Goal: Participate in discussion: Engage in conversation with other users on a specific topic

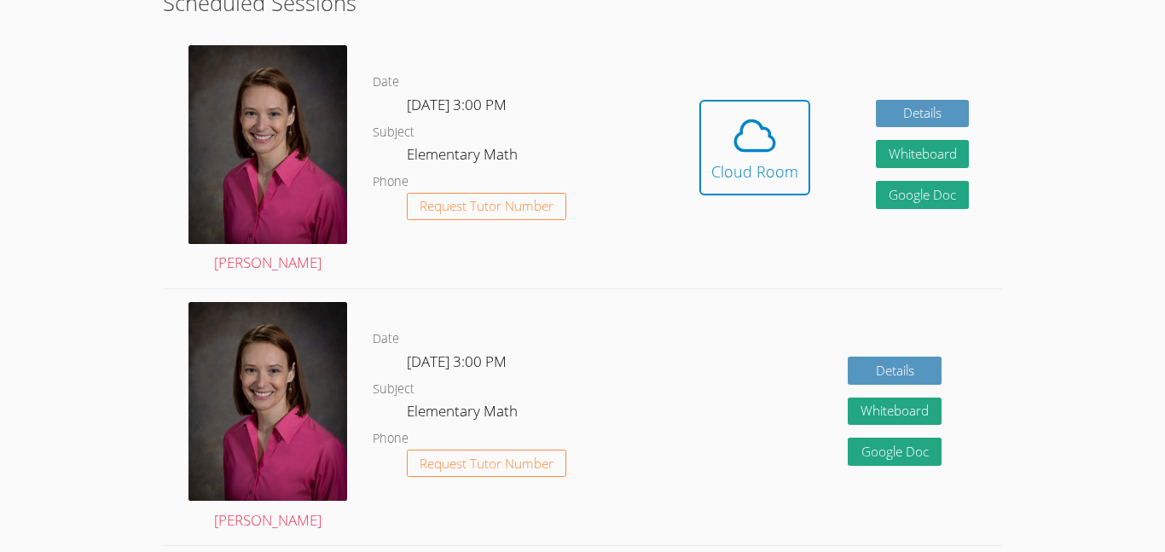
scroll to position [456, 0]
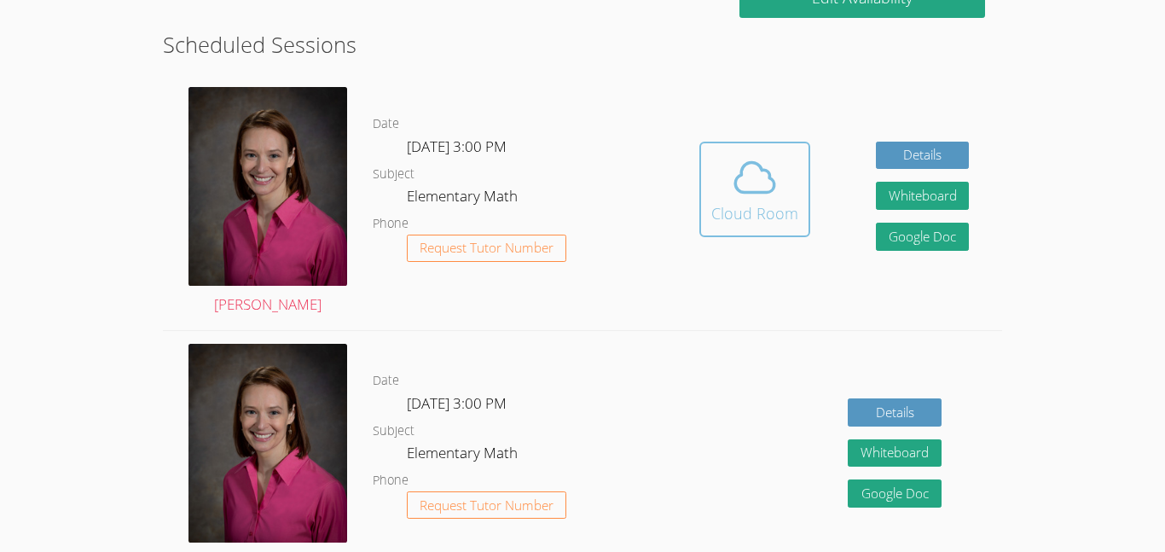
click at [703, 170] on button "Cloud Room" at bounding box center [754, 190] width 111 height 96
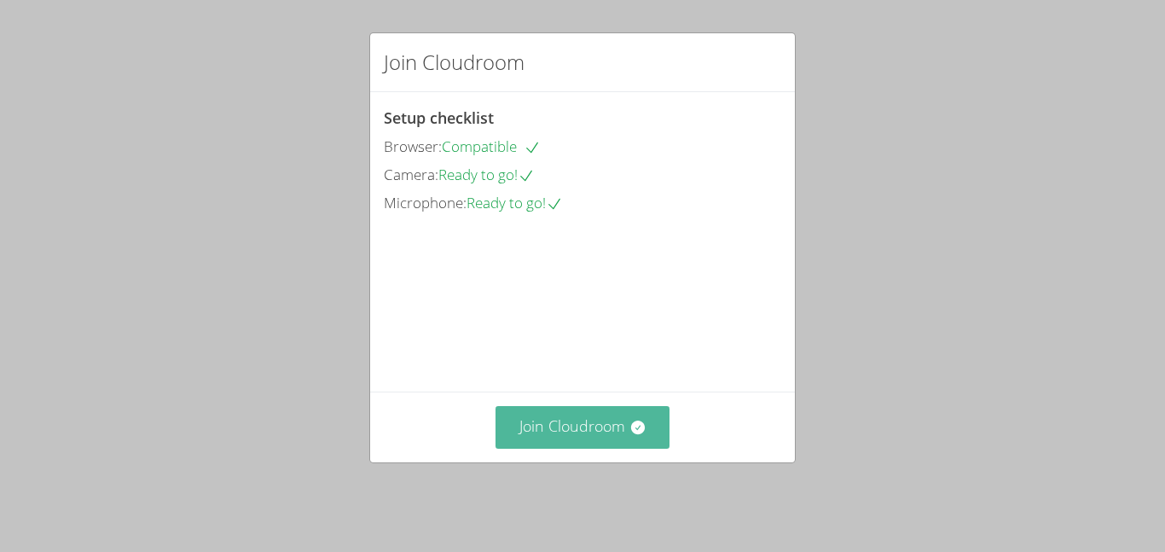
click at [560, 448] on button "Join Cloudroom" at bounding box center [583, 427] width 175 height 42
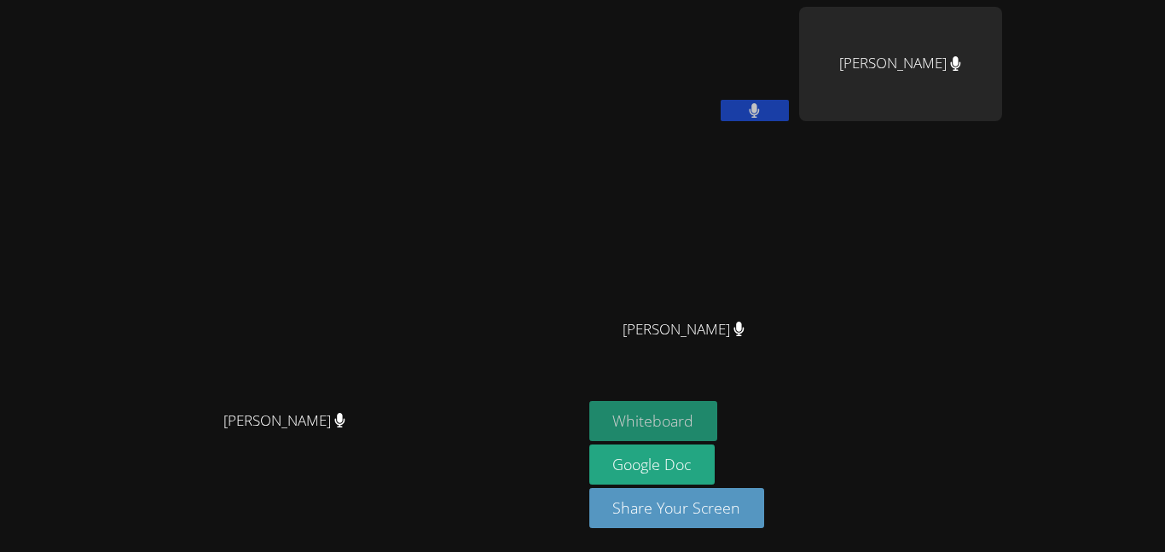
click at [718, 424] on button "Whiteboard" at bounding box center [653, 421] width 129 height 40
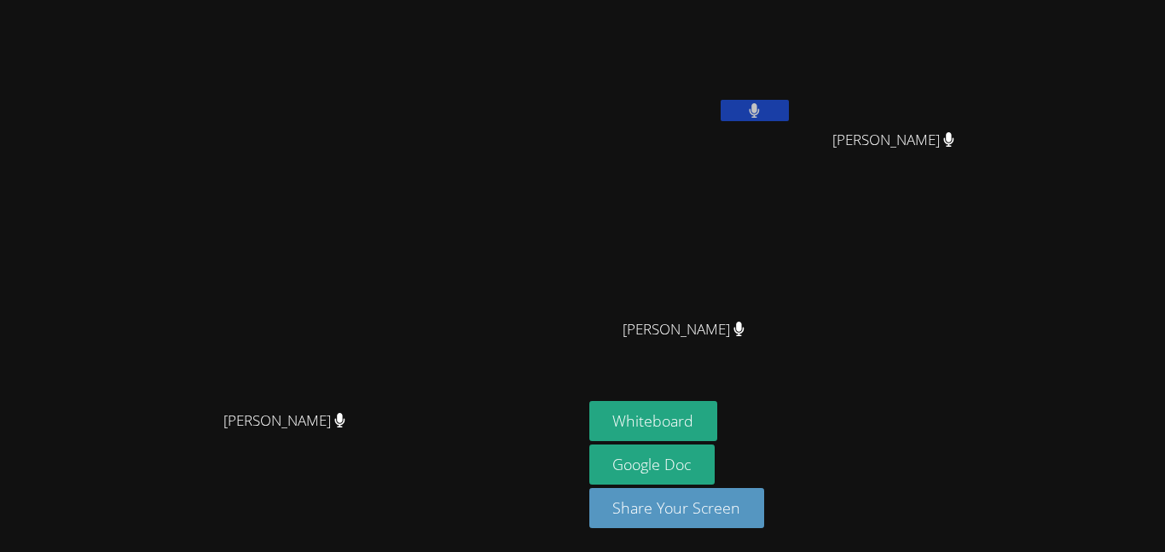
click at [419, 175] on video at bounding box center [291, 242] width 256 height 320
click at [718, 422] on button "Whiteboard" at bounding box center [653, 421] width 129 height 40
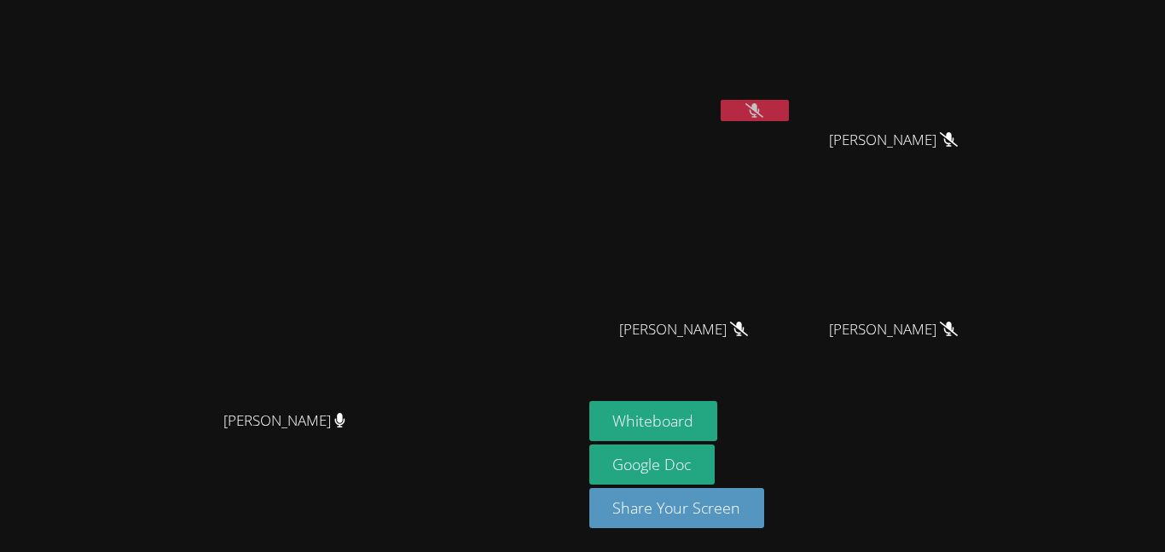
click at [789, 111] on button at bounding box center [755, 110] width 68 height 21
click at [789, 100] on button at bounding box center [755, 110] width 68 height 21
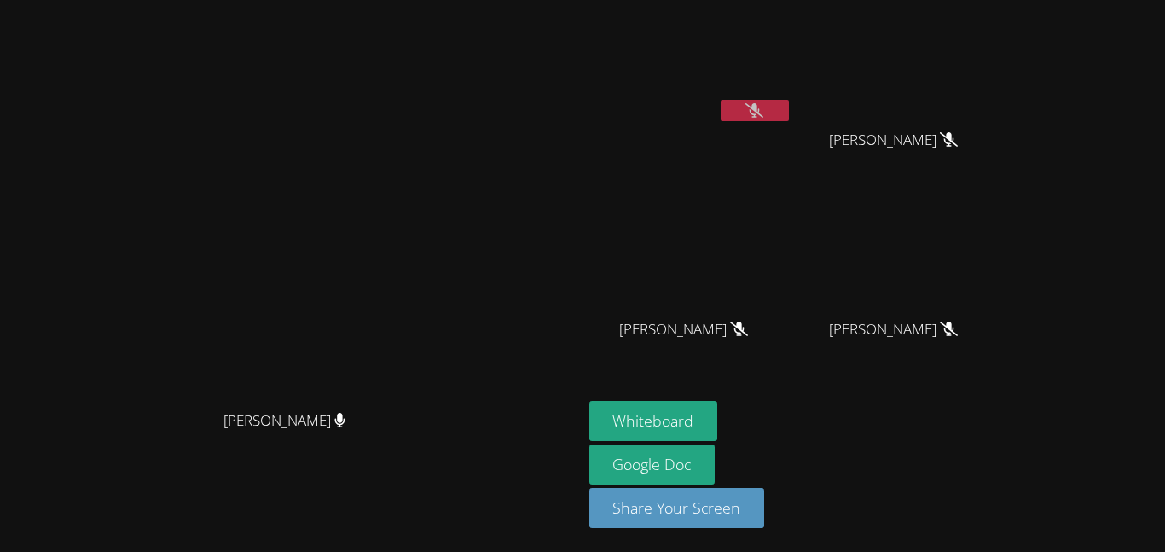
click at [789, 121] on div at bounding box center [755, 113] width 68 height 26
click at [763, 107] on icon at bounding box center [754, 110] width 18 height 14
click at [789, 107] on button at bounding box center [755, 110] width 68 height 21
click at [763, 107] on icon at bounding box center [754, 110] width 18 height 14
click at [789, 107] on button at bounding box center [755, 110] width 68 height 21
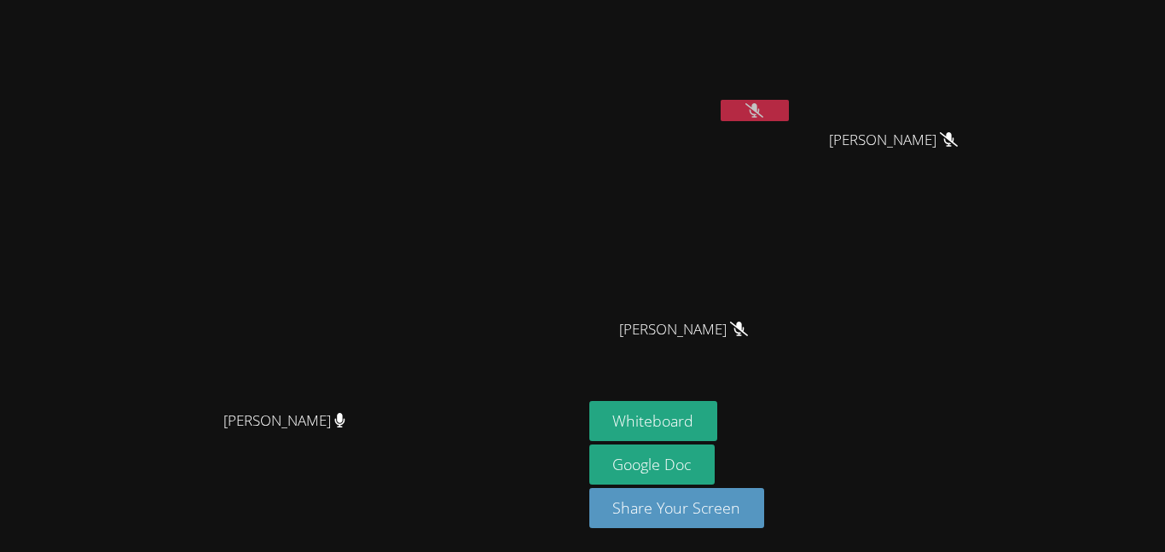
click at [763, 112] on icon at bounding box center [754, 110] width 18 height 14
click at [789, 107] on button at bounding box center [755, 110] width 68 height 21
click at [792, 362] on div "Nicolas Bautista Silva" at bounding box center [690, 344] width 203 height 68
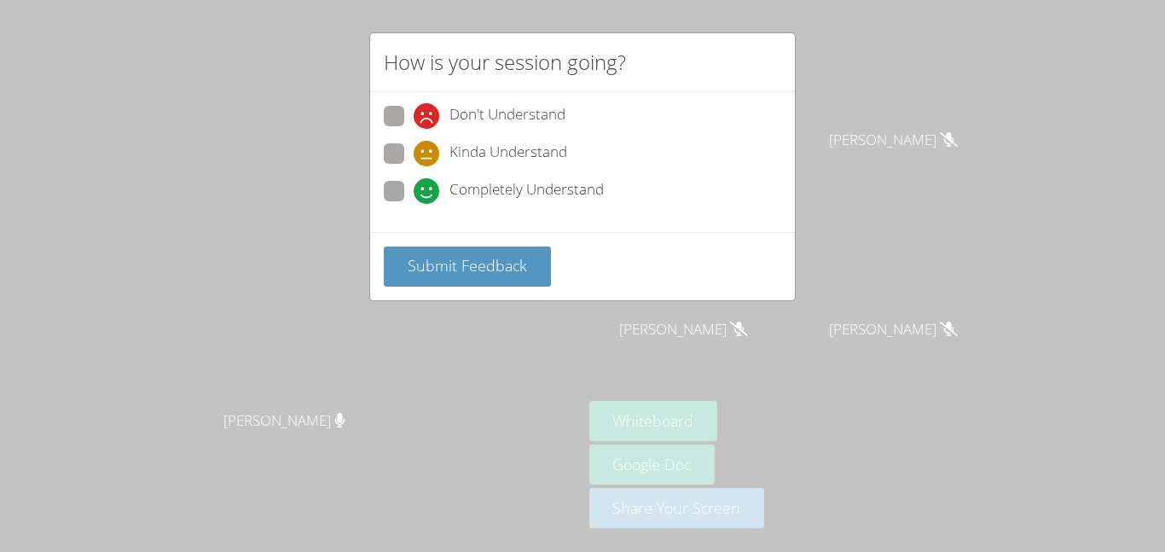
click at [414, 204] on span at bounding box center [414, 204] width 0 height 0
click at [414, 191] on input "Completely Understand" at bounding box center [421, 188] width 14 height 14
radio input "true"
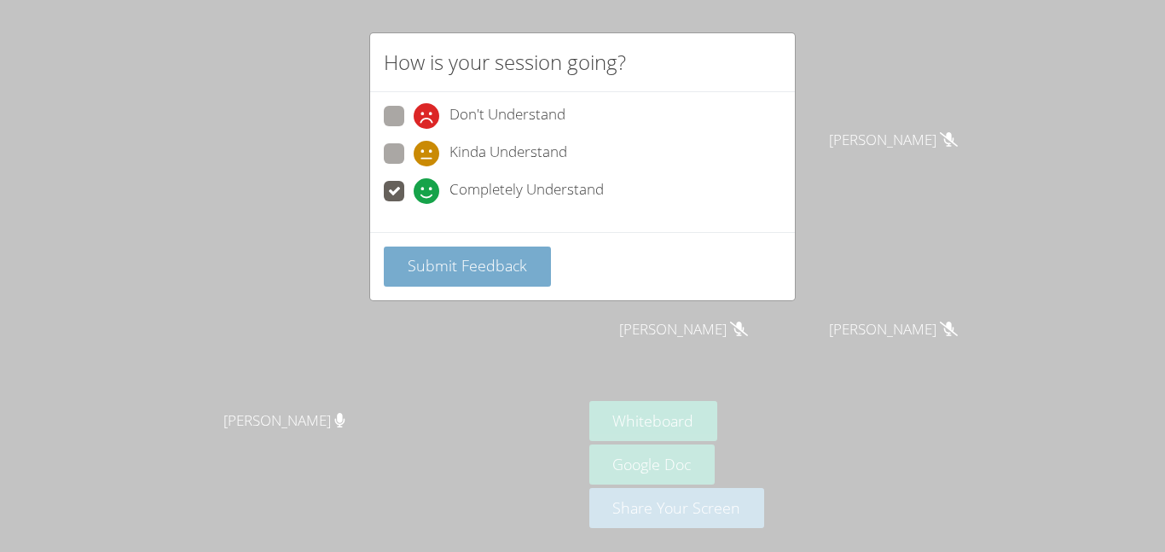
click at [428, 248] on button "Submit Feedback" at bounding box center [467, 266] width 167 height 40
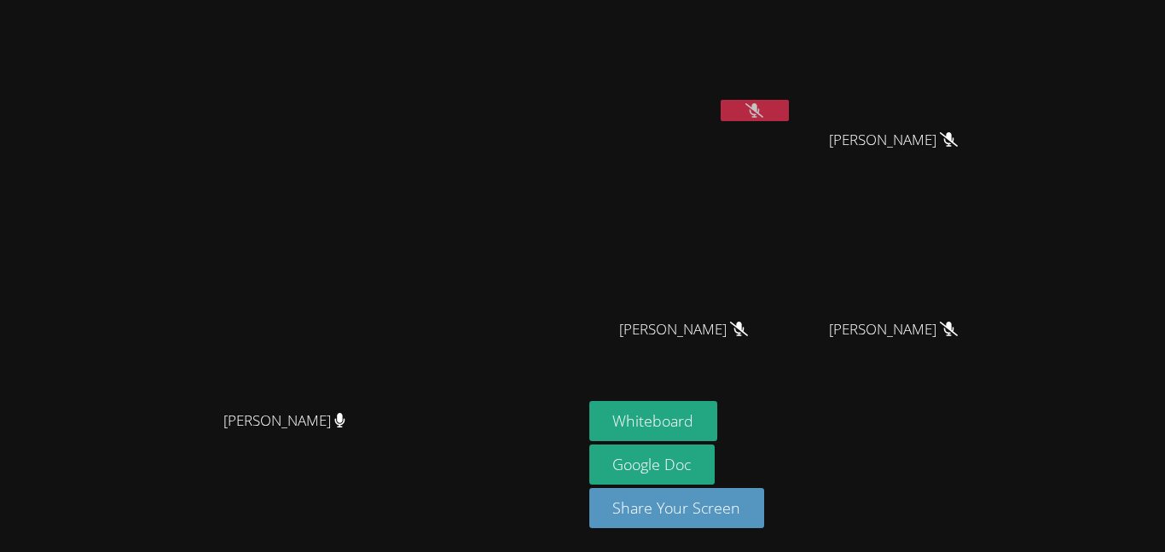
click at [763, 113] on icon at bounding box center [754, 110] width 18 height 14
click at [789, 113] on button at bounding box center [755, 110] width 68 height 21
click at [763, 109] on icon at bounding box center [754, 110] width 18 height 14
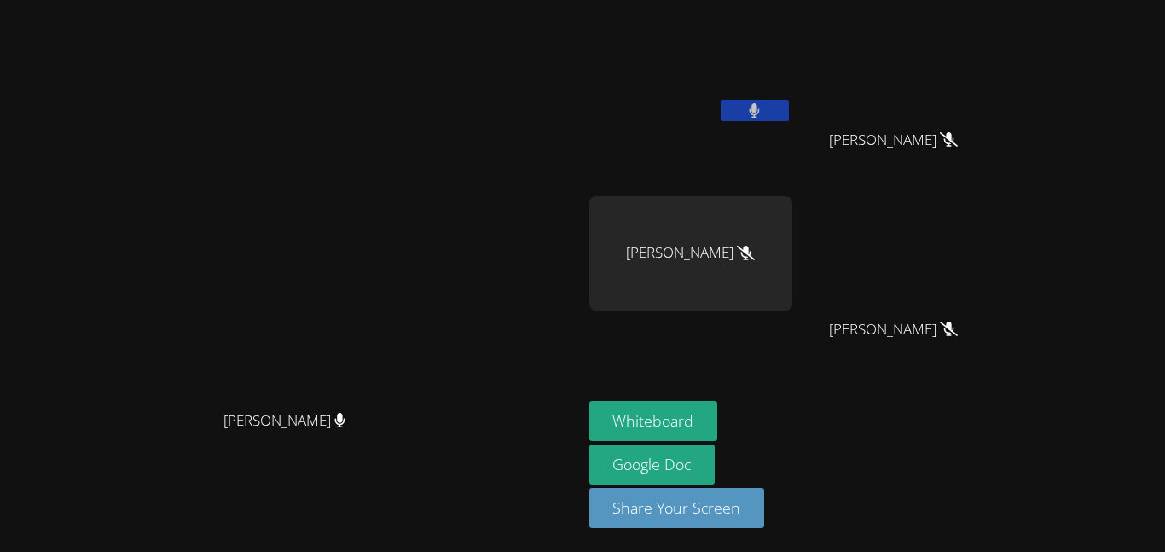
click at [789, 103] on button at bounding box center [755, 110] width 68 height 21
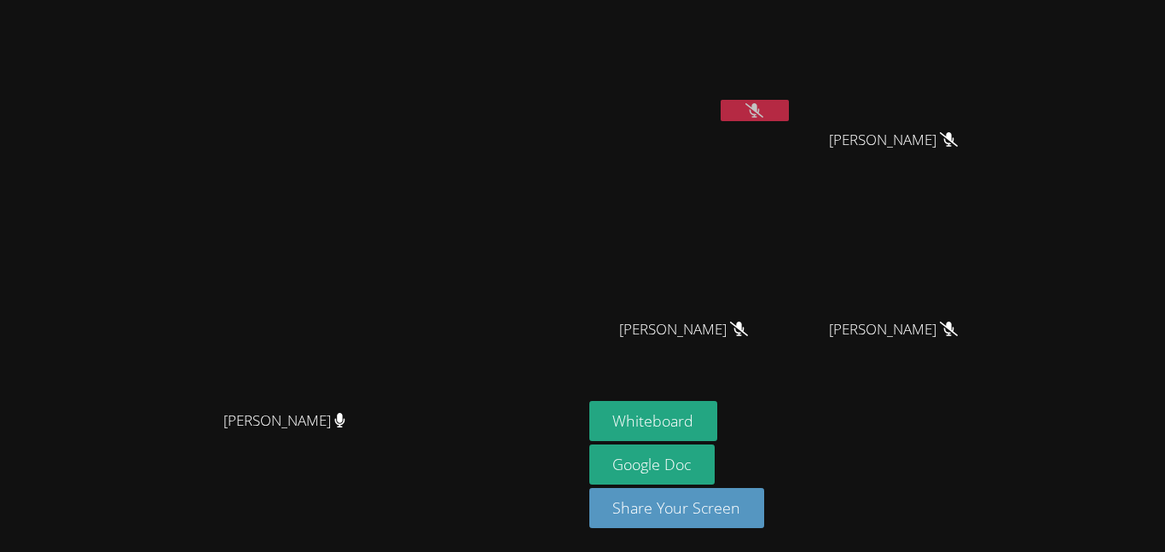
click at [763, 113] on icon at bounding box center [754, 110] width 18 height 14
click at [763, 106] on icon at bounding box center [754, 110] width 18 height 14
click at [789, 118] on button at bounding box center [755, 110] width 68 height 21
click at [789, 107] on button at bounding box center [755, 110] width 68 height 21
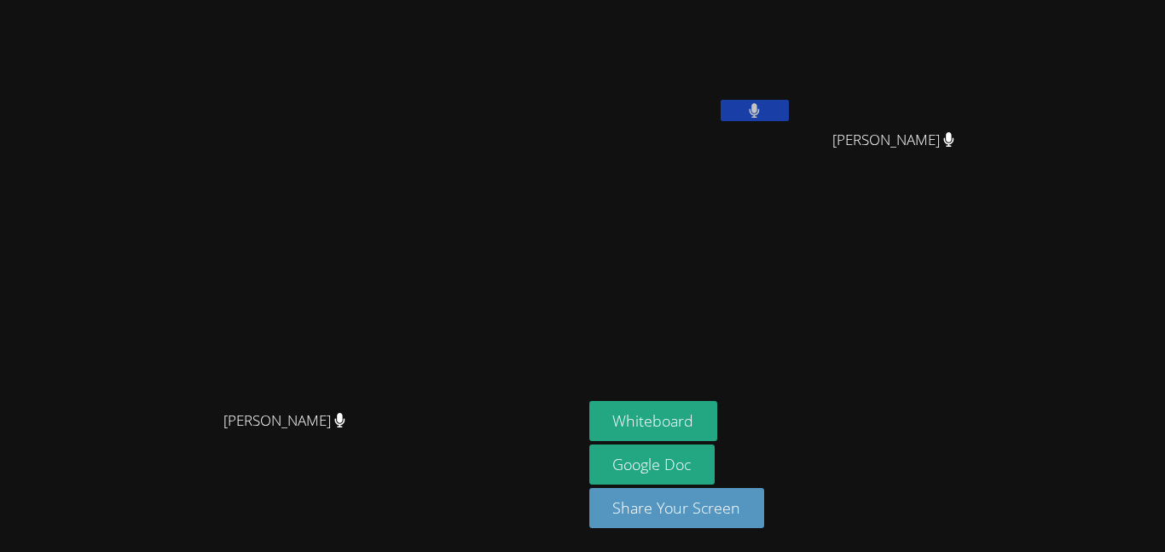
click at [789, 108] on button at bounding box center [755, 110] width 68 height 21
